Goal: Task Accomplishment & Management: Manage account settings

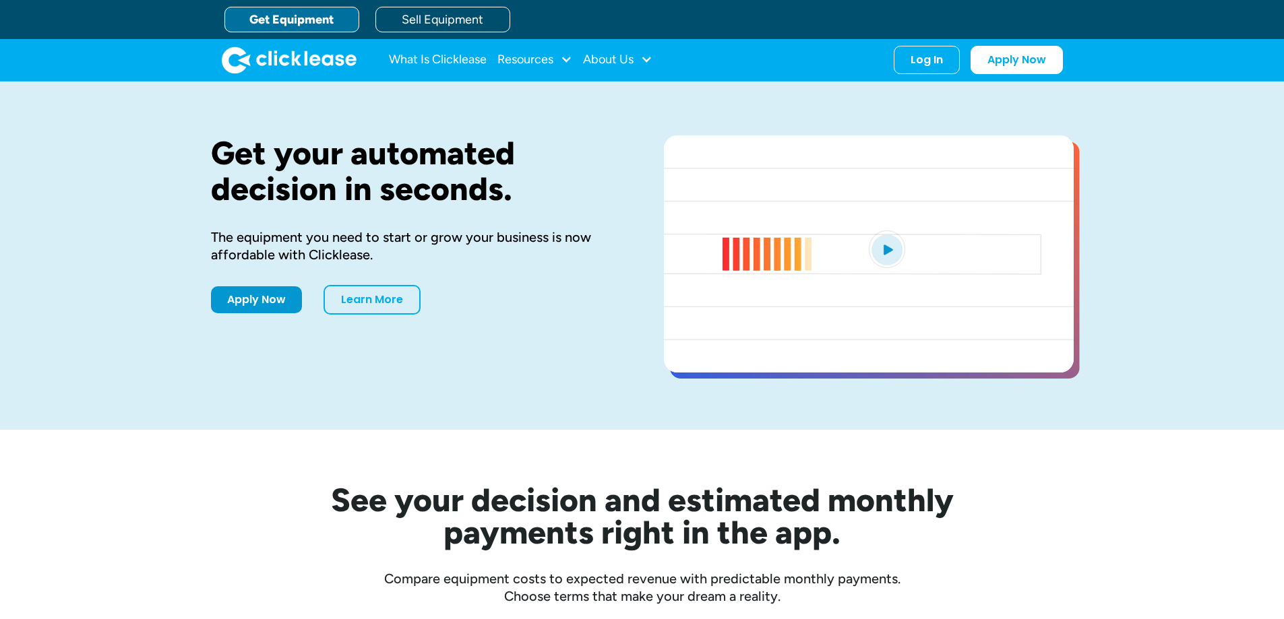
click at [945, 60] on div "Log In Account login I use Clicklease to get my equipment Partner Portal I offe…" at bounding box center [926, 60] width 66 height 28
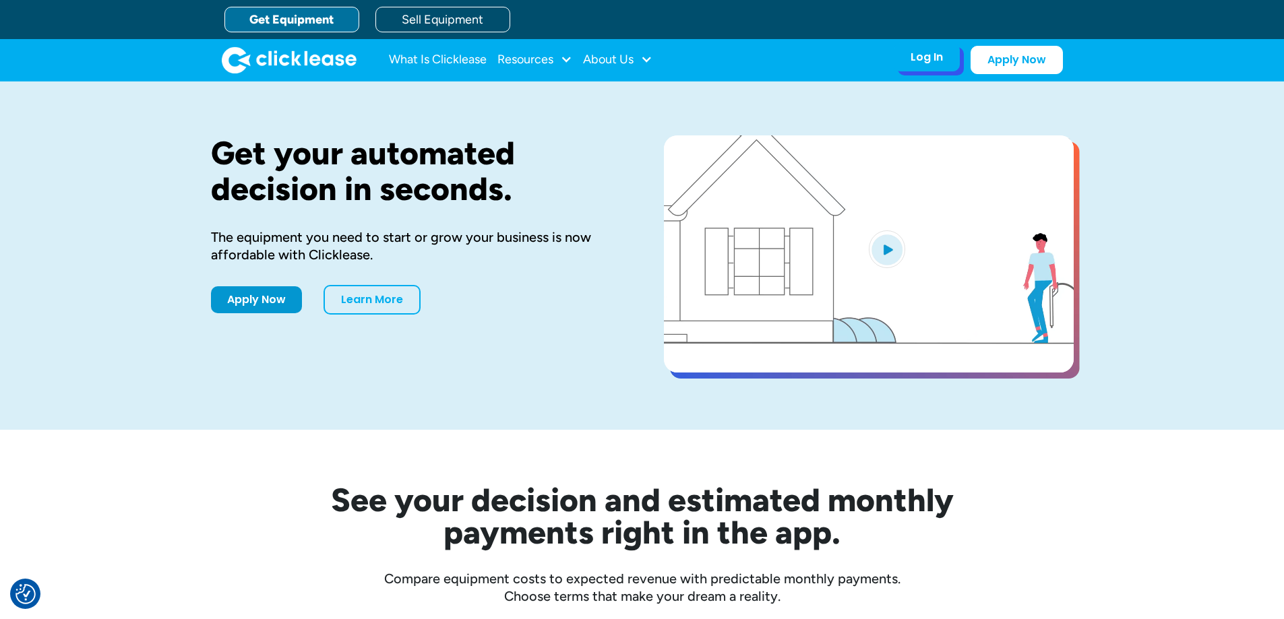
click at [933, 59] on div "Log In" at bounding box center [926, 57] width 32 height 13
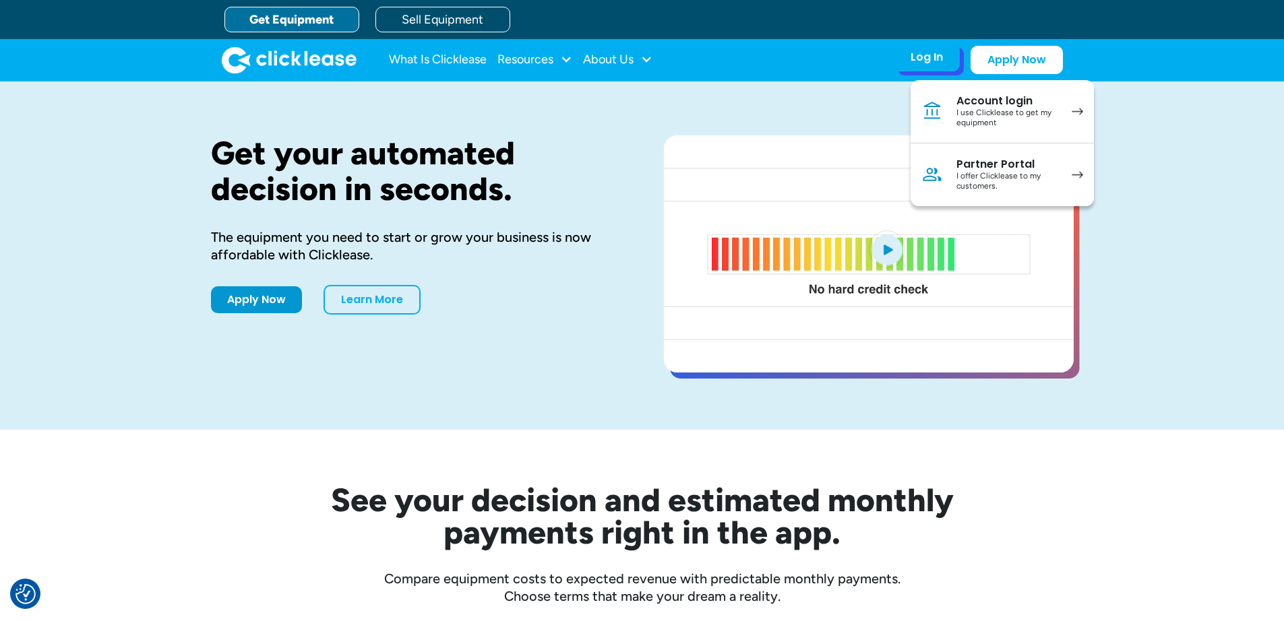
click at [943, 97] on link "Account login I use Clicklease to get my equipment" at bounding box center [1001, 111] width 183 height 63
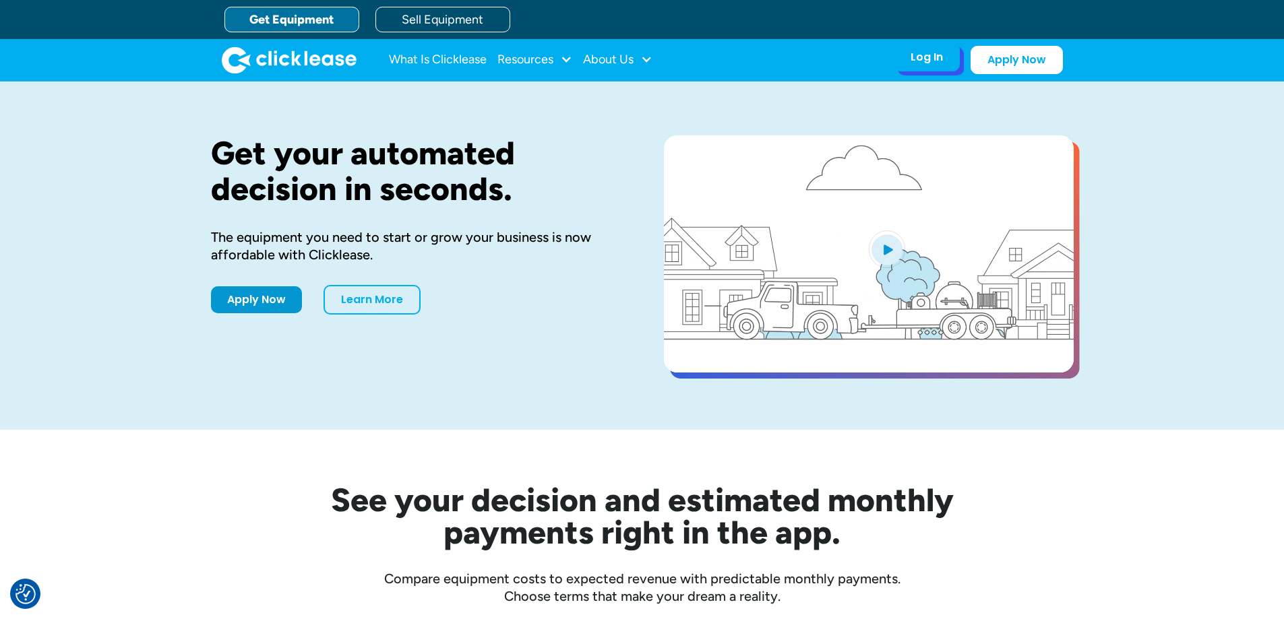
click at [906, 61] on div "Log In Account login I use Clicklease to get my equipment Partner Portal I offe…" at bounding box center [926, 57] width 66 height 28
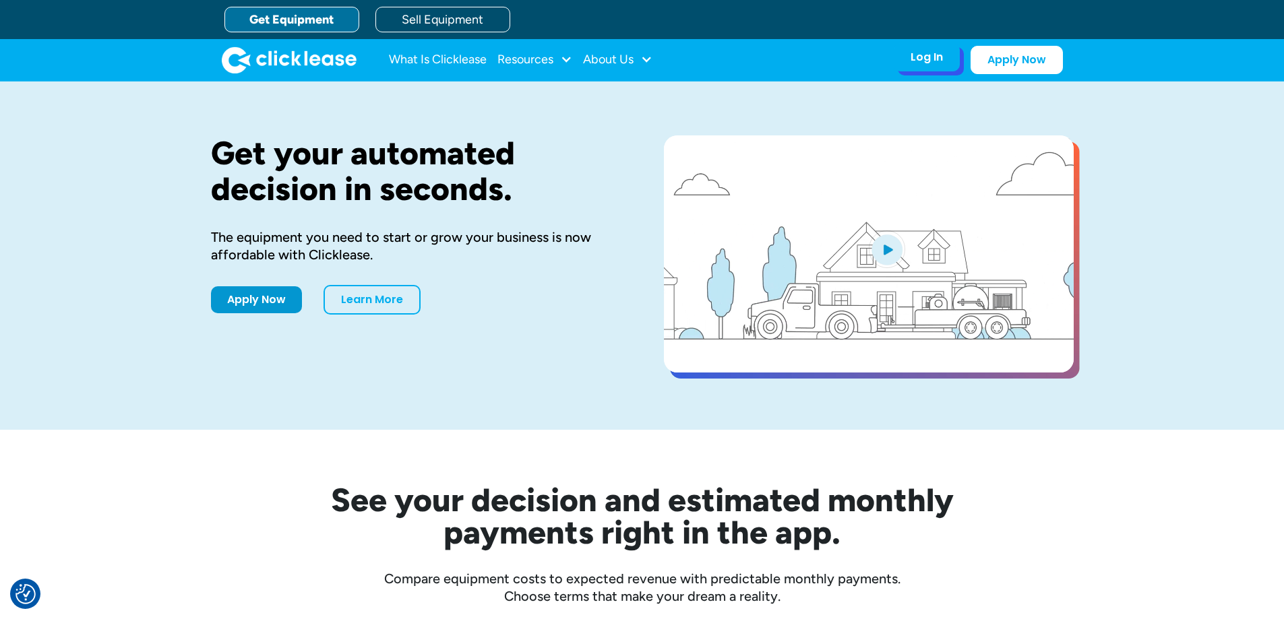
click at [918, 59] on div "Log In" at bounding box center [926, 57] width 32 height 13
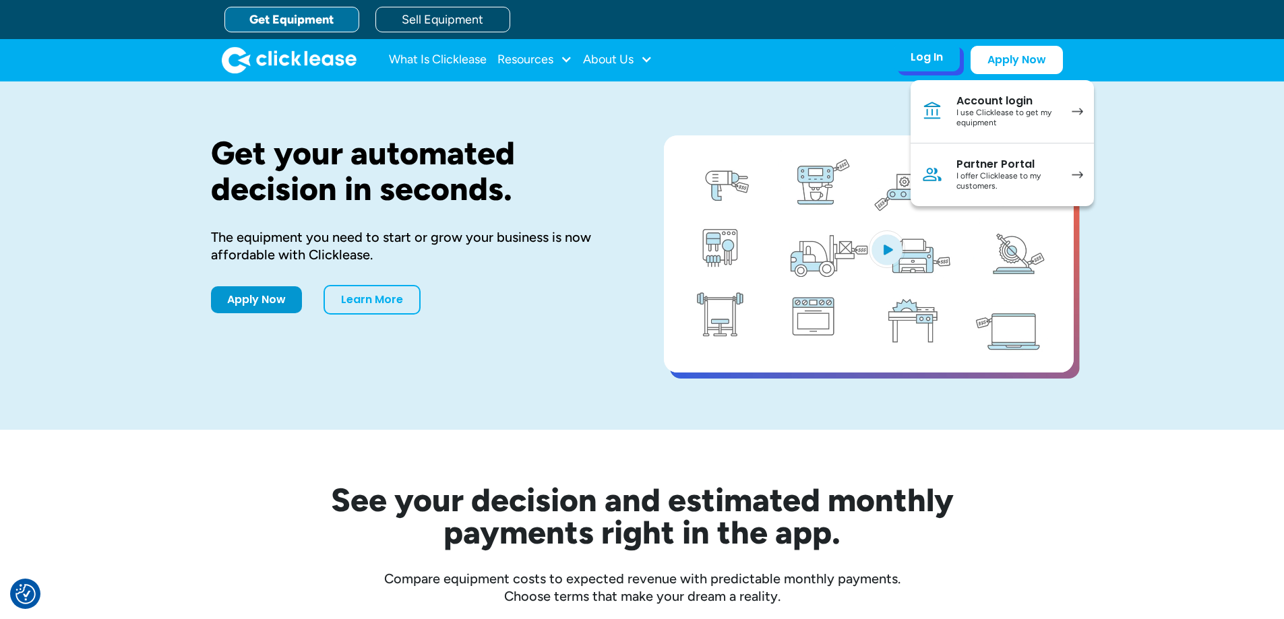
click at [970, 113] on div "I use Clicklease to get my equipment" at bounding box center [1007, 118] width 102 height 21
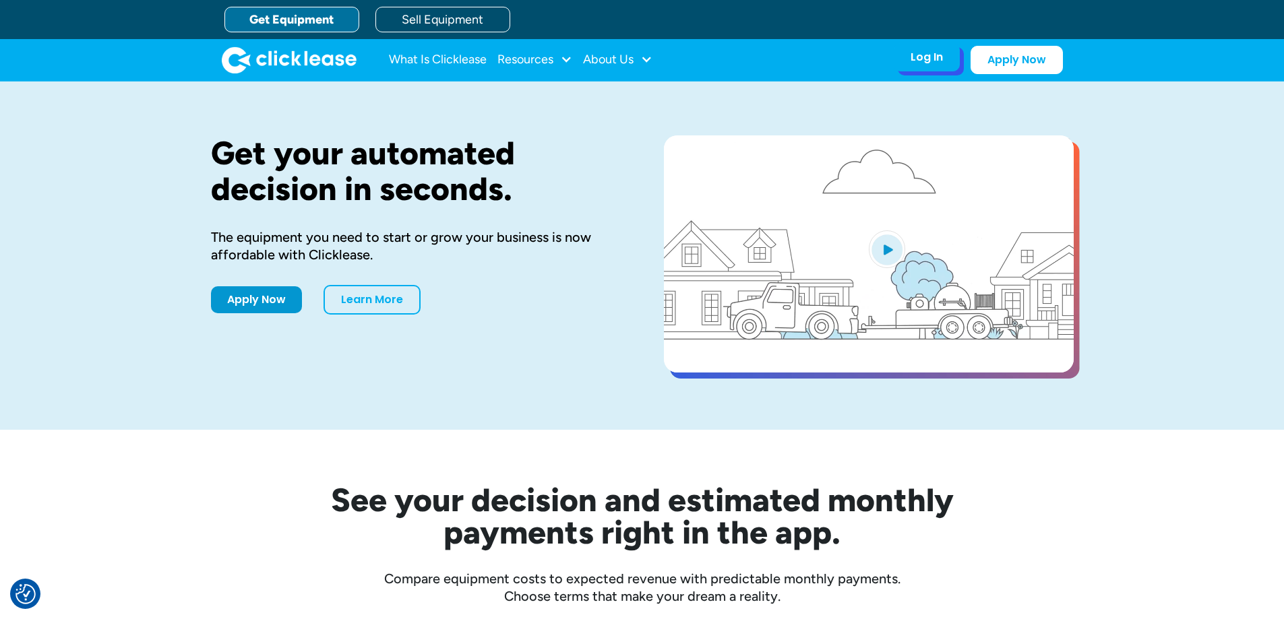
click at [937, 60] on div "Log In" at bounding box center [926, 57] width 32 height 13
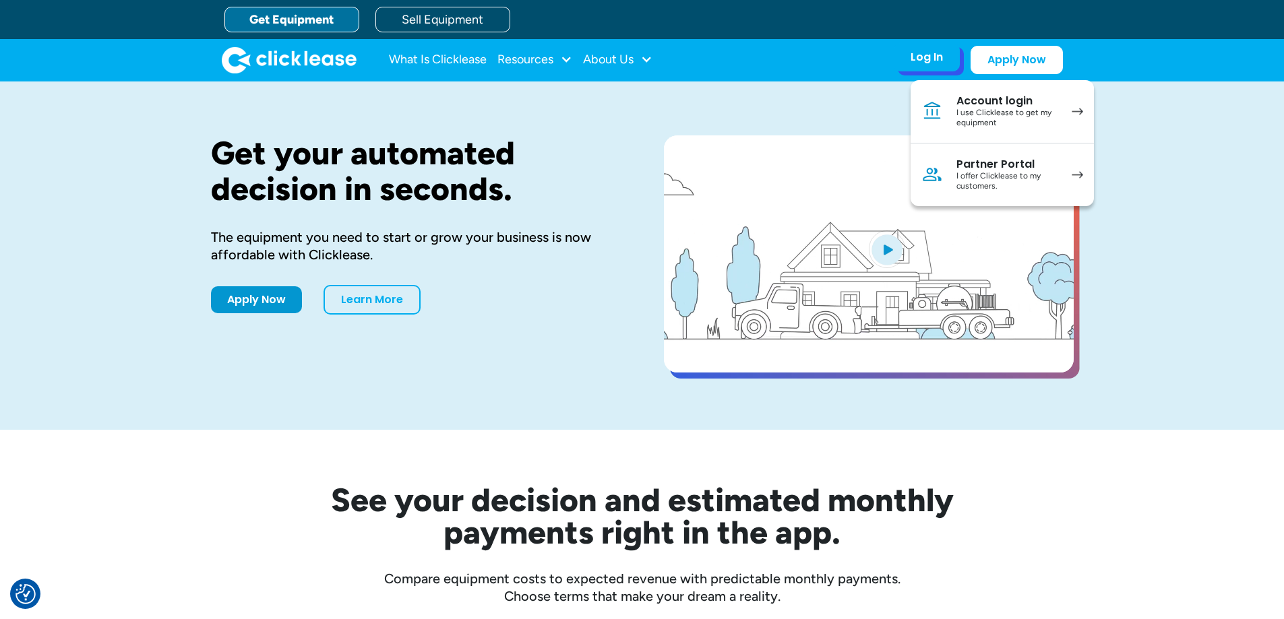
click at [982, 179] on div "I offer Clicklease to my customers." at bounding box center [1007, 181] width 102 height 21
